Goal: Task Accomplishment & Management: Manage account settings

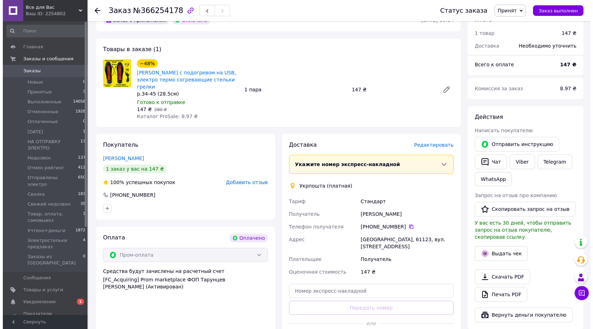
scroll to position [47, 0]
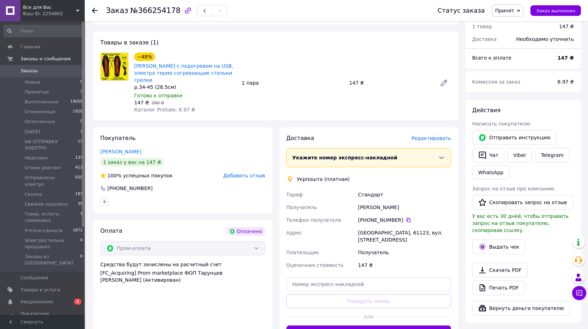
click at [427, 136] on span "Редактировать" at bounding box center [431, 139] width 40 height 6
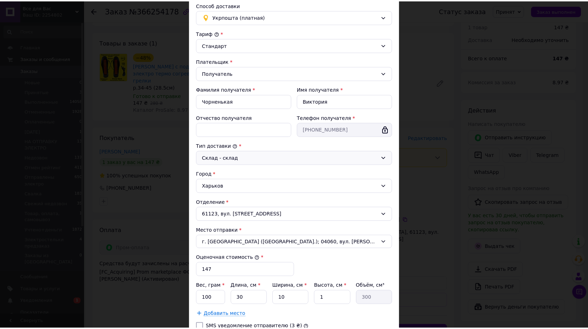
scroll to position [112, 0]
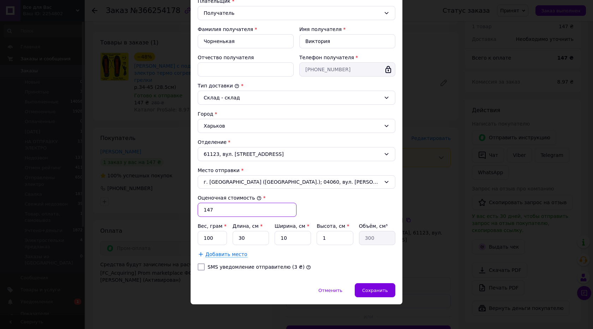
click at [209, 209] on input "147" at bounding box center [247, 210] width 99 height 14
type input "500"
click at [377, 288] on span "Сохранить" at bounding box center [375, 290] width 26 height 5
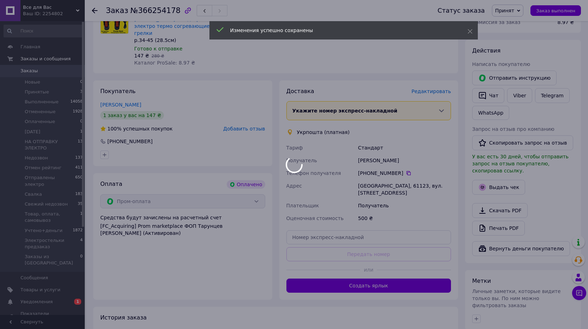
scroll to position [94, 0]
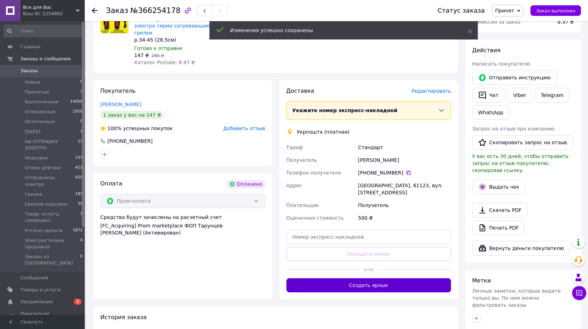
click at [334, 279] on button "Создать ярлык" at bounding box center [368, 286] width 165 height 14
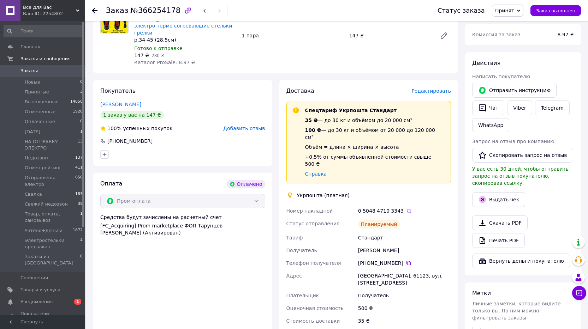
drag, startPoint x: 332, startPoint y: 274, endPoint x: 352, endPoint y: 340, distance: 68.3
click at [352, 329] on html "Все для Вас Ваш ID: 2254802 Сайт Все для Вас Кабинет покупателя Проверить состо…" at bounding box center [294, 221] width 588 height 631
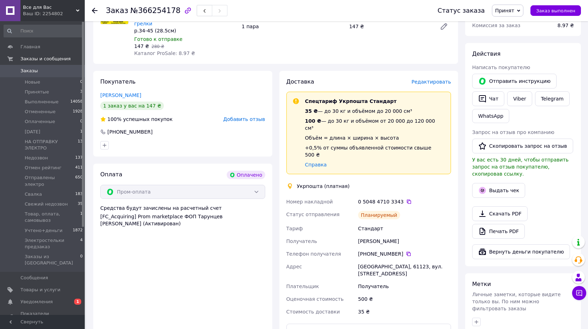
click at [219, 268] on div "Оплата Оплачено Пром-оплата Средства будут зачислены на расчетный счет [FC_Acqu…" at bounding box center [182, 254] width 179 height 181
click at [33, 299] on span "Уведомления" at bounding box center [36, 302] width 32 height 6
